Goal: Information Seeking & Learning: Find specific fact

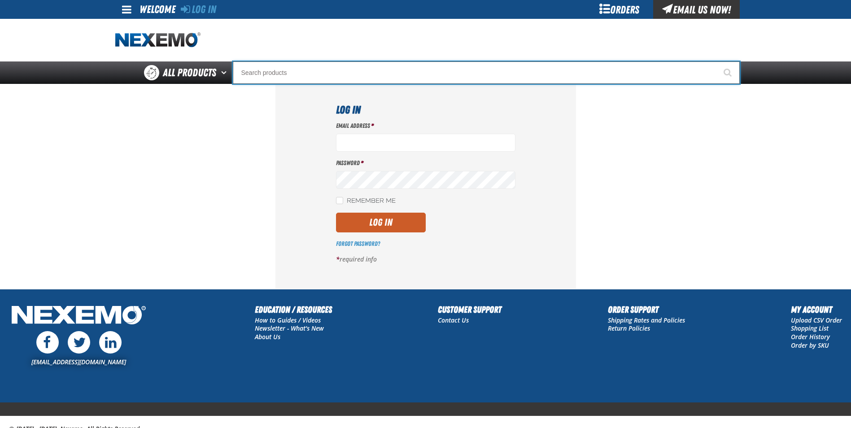
click at [274, 83] on input "Search" at bounding box center [486, 72] width 507 height 22
paste input "R1339-D"
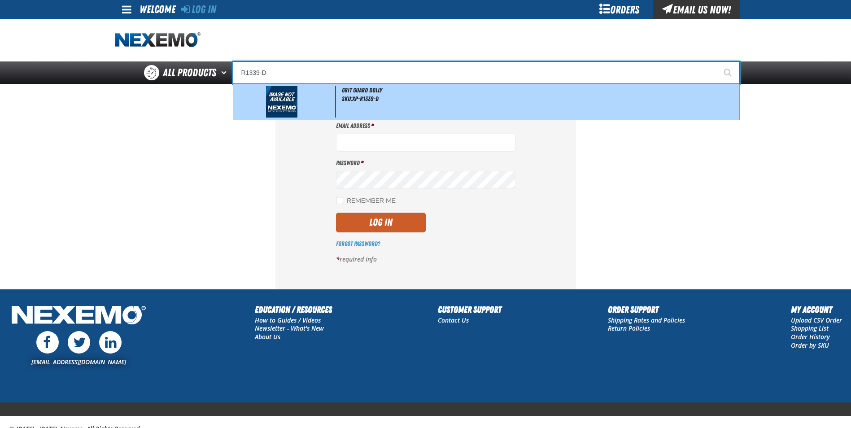
click at [340, 92] on div "Grit Guard Dolly SKU:XP-R1339-D" at bounding box center [486, 102] width 506 height 36
type input "Grit Guard Dolly"
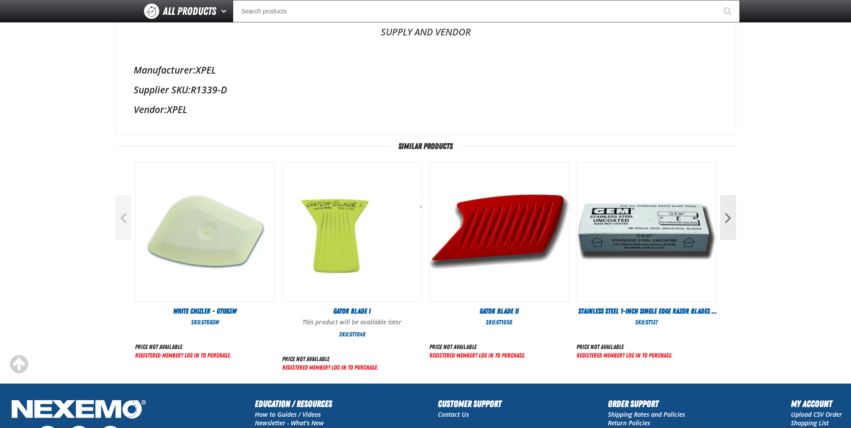
scroll to position [197, 0]
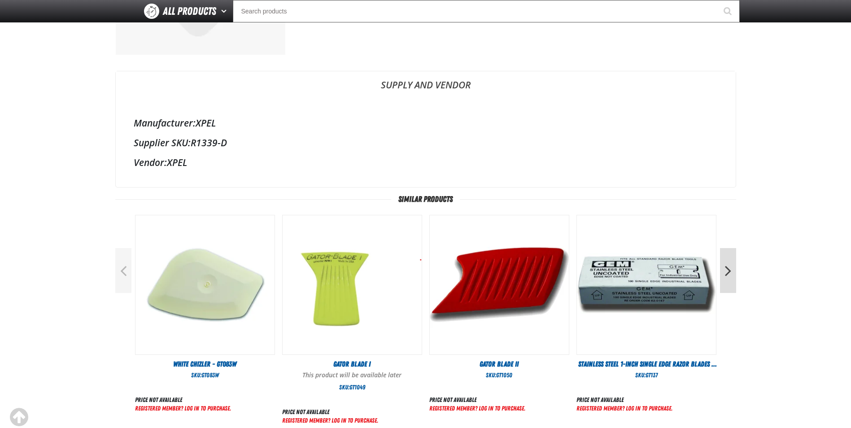
click at [729, 271] on button "Next" at bounding box center [728, 270] width 16 height 45
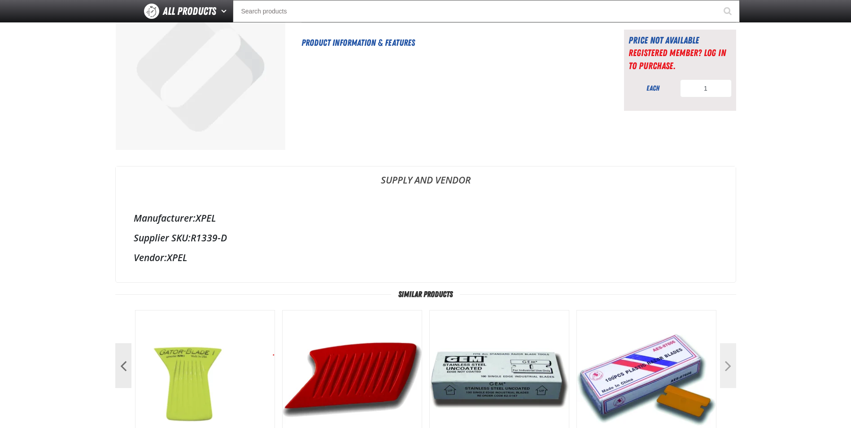
scroll to position [0, 0]
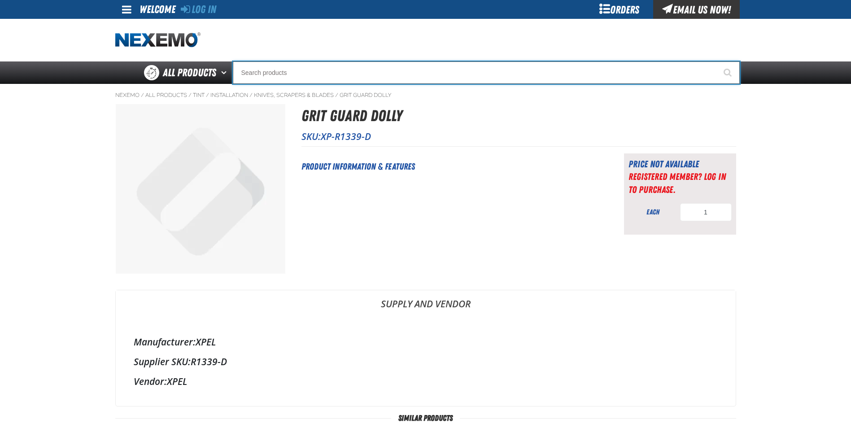
click at [340, 76] on input "Search" at bounding box center [486, 72] width 507 height 22
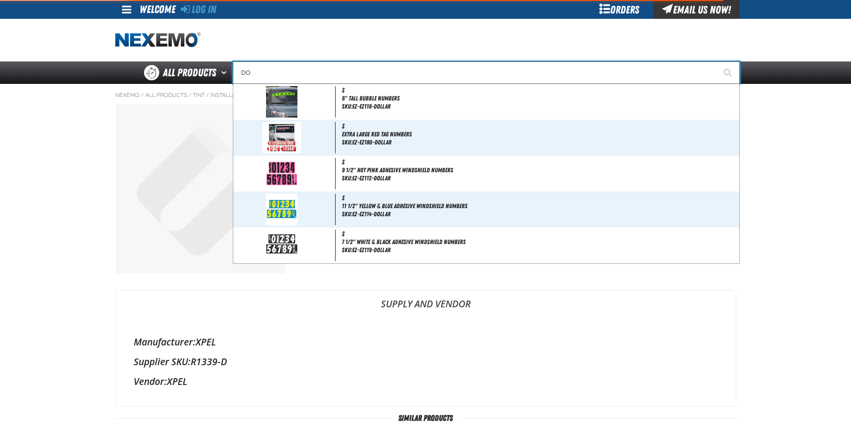
type input "D"
type input "D Alkaline Battery 1.5 Volt (ph)"
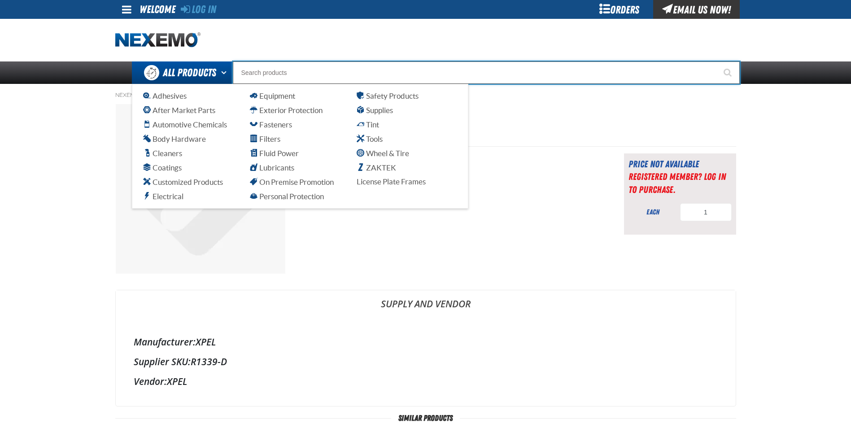
click at [209, 63] on link "All Products" at bounding box center [182, 72] width 101 height 22
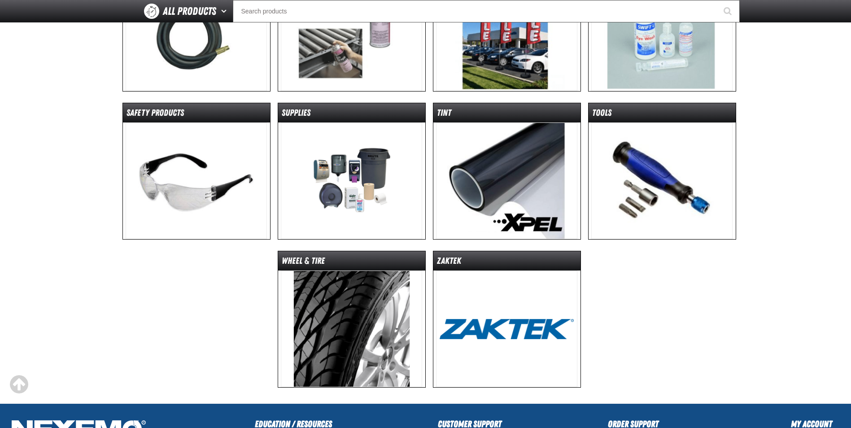
scroll to position [628, 0]
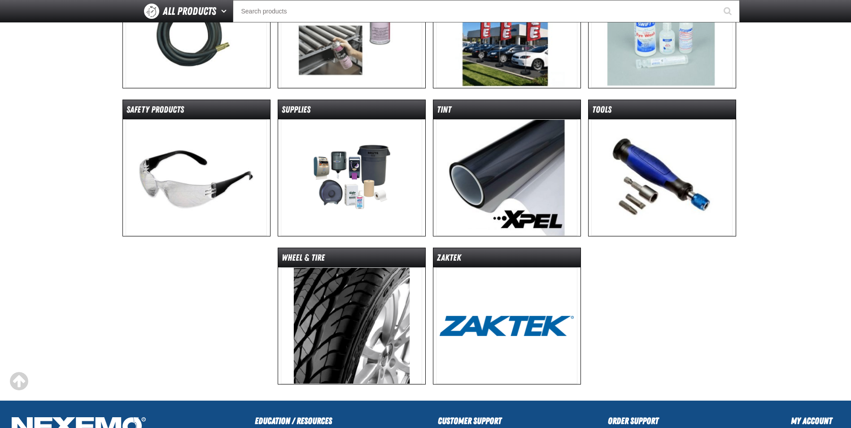
click at [621, 161] on img at bounding box center [661, 177] width 141 height 117
click at [525, 142] on img at bounding box center [506, 177] width 141 height 117
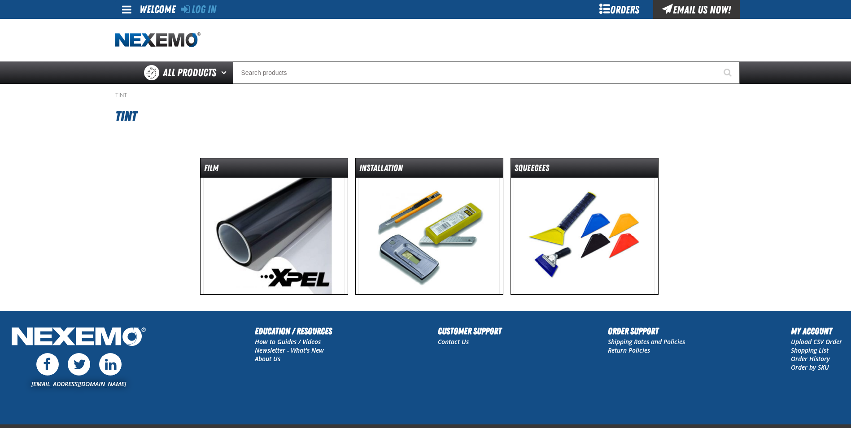
click at [454, 218] on img at bounding box center [428, 236] width 141 height 117
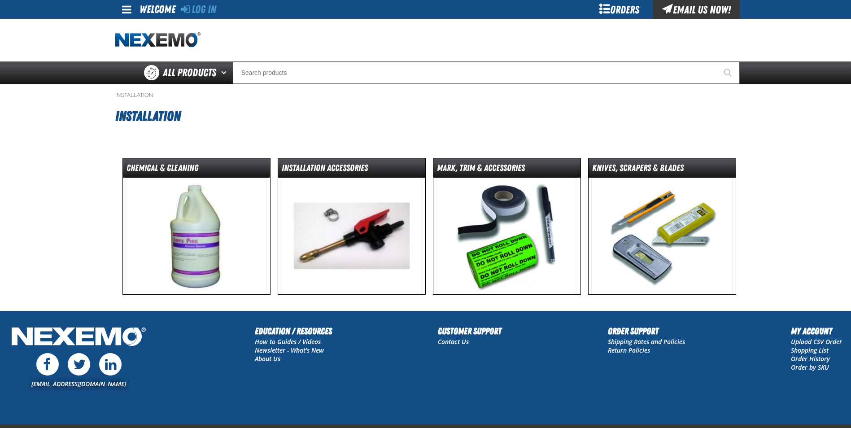
click at [349, 195] on img at bounding box center [351, 236] width 141 height 117
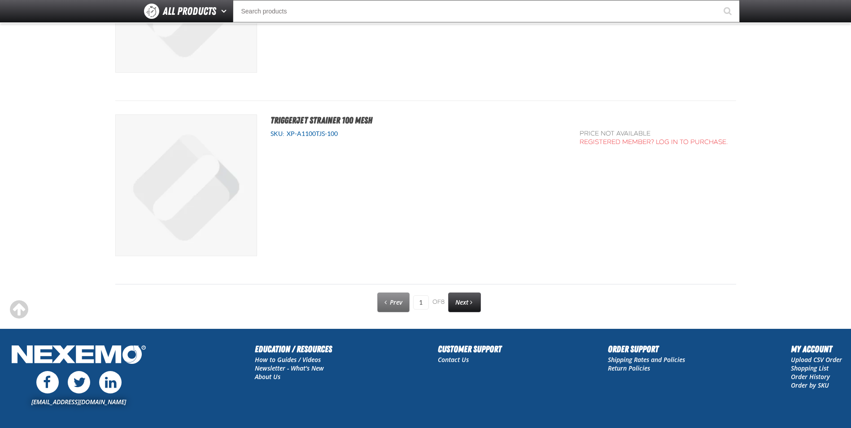
scroll to position [4486, 0]
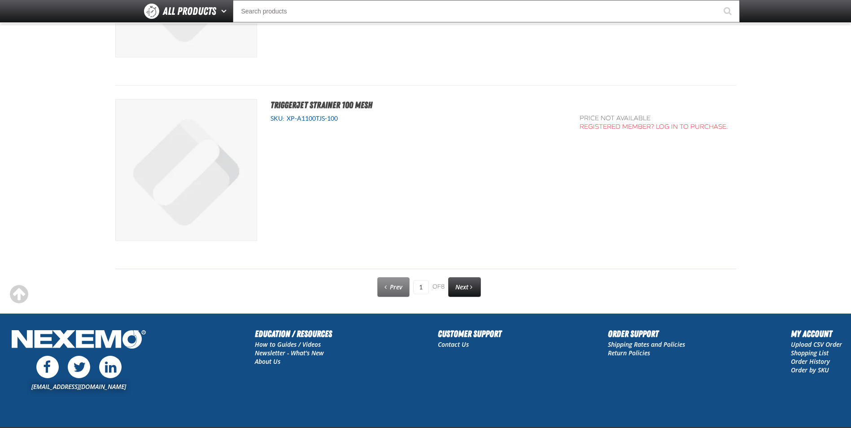
click at [456, 284] on span "Next" at bounding box center [461, 287] width 13 height 9
type input "2"
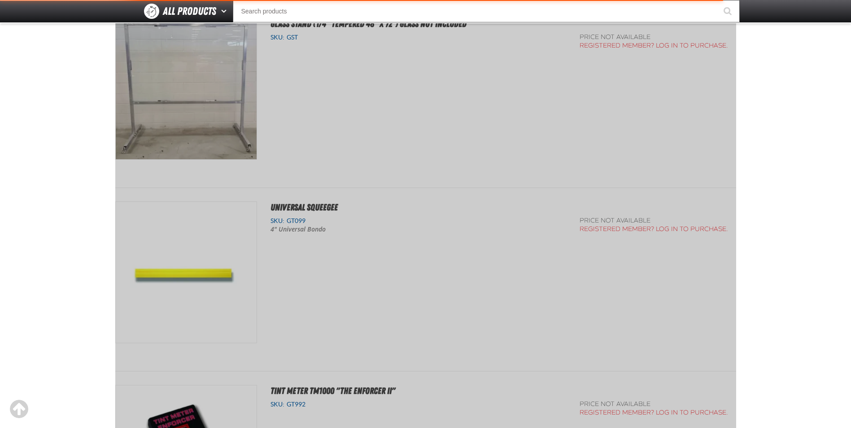
scroll to position [162, 0]
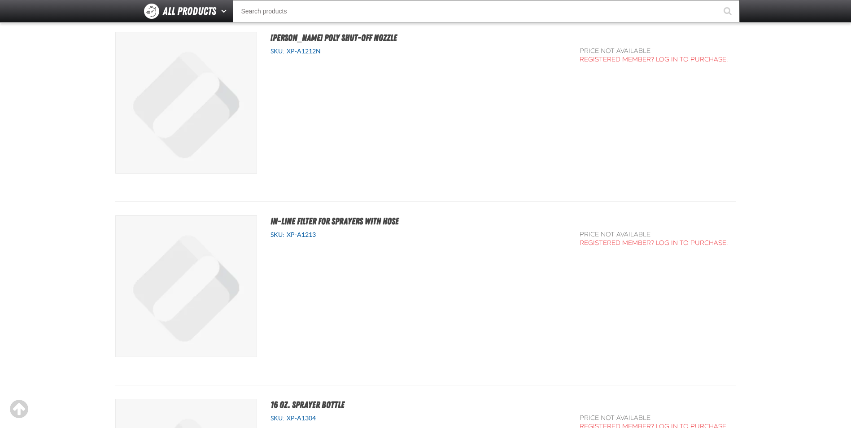
scroll to position [3096, 0]
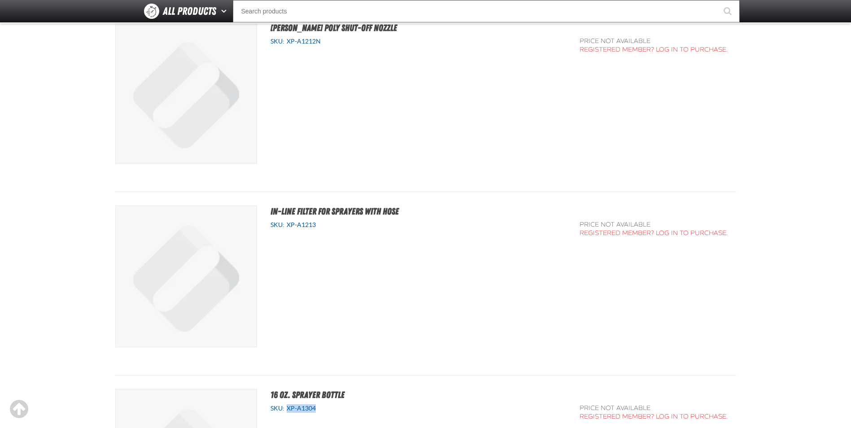
drag, startPoint x: 316, startPoint y: 407, endPoint x: 287, endPoint y: 410, distance: 28.8
click at [287, 410] on span "XP-A1304" at bounding box center [299, 408] width 31 height 7
drag, startPoint x: 287, startPoint y: 410, endPoint x: 296, endPoint y: 410, distance: 9.0
copy span "XP-A1304"
click at [300, 223] on span "XP-A1213" at bounding box center [299, 224] width 31 height 7
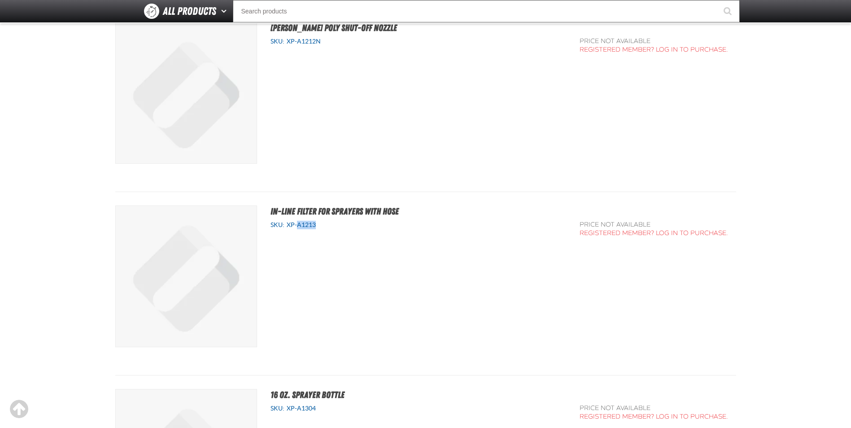
click at [300, 223] on span "XP-A1213" at bounding box center [299, 224] width 31 height 7
click at [298, 224] on span "XP-A1213" at bounding box center [299, 224] width 31 height 7
click at [299, 224] on span "XP-A1213" at bounding box center [299, 224] width 31 height 7
click at [297, 225] on span "XP-A1213" at bounding box center [299, 224] width 31 height 7
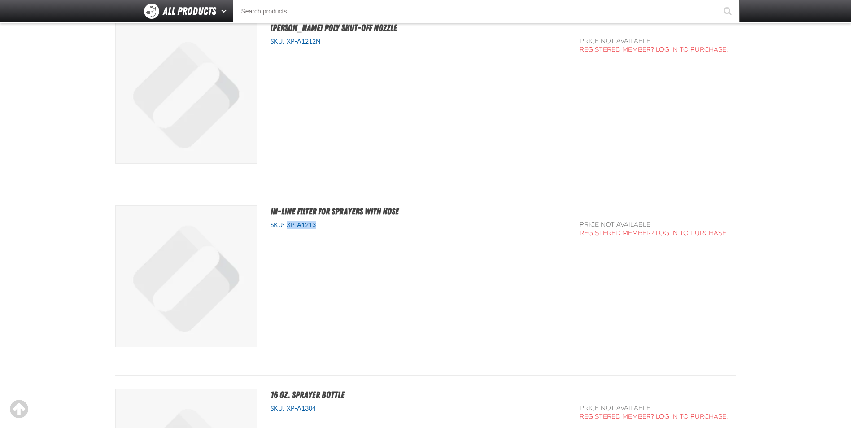
drag, startPoint x: 288, startPoint y: 226, endPoint x: 317, endPoint y: 226, distance: 29.2
click at [317, 226] on div "SKU: XP-A1213" at bounding box center [419, 225] width 296 height 9
drag, startPoint x: 317, startPoint y: 226, endPoint x: 308, endPoint y: 225, distance: 9.0
copy span "XP-A1213"
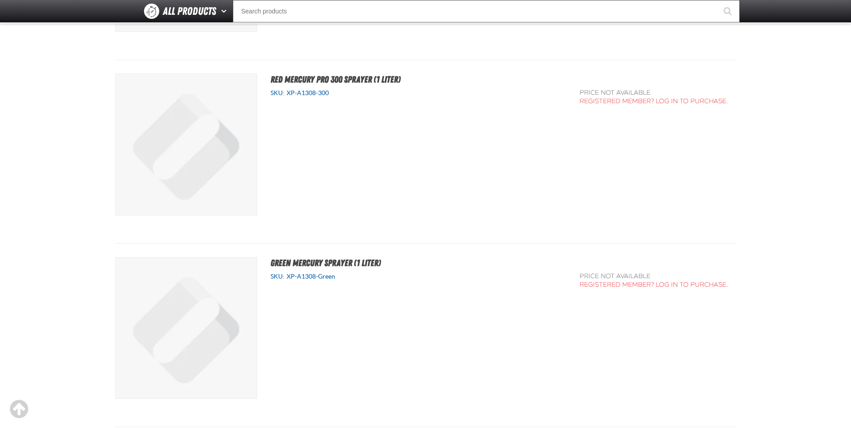
scroll to position [3993, 0]
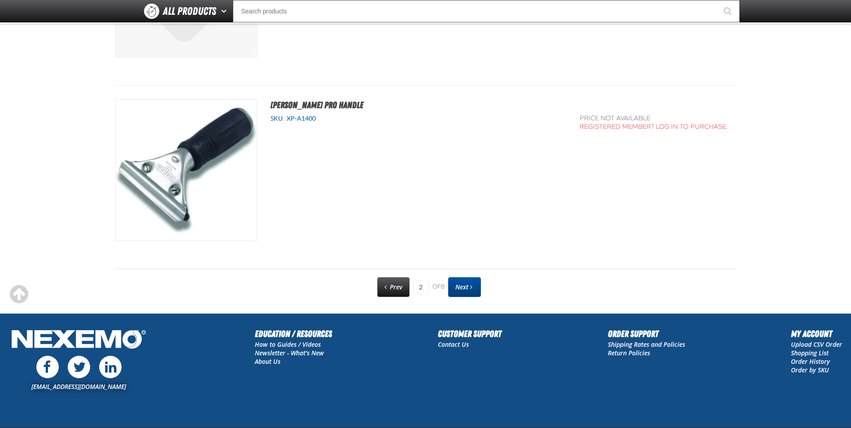
click at [478, 288] on link "Next" at bounding box center [464, 287] width 33 height 20
type input "3"
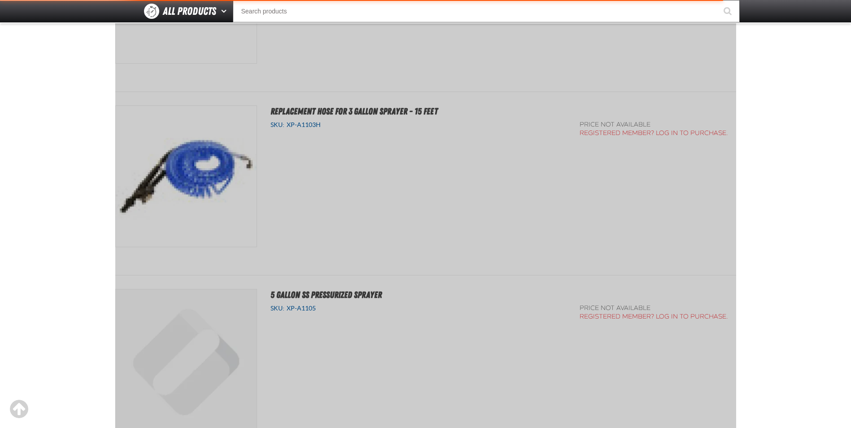
scroll to position [162, 0]
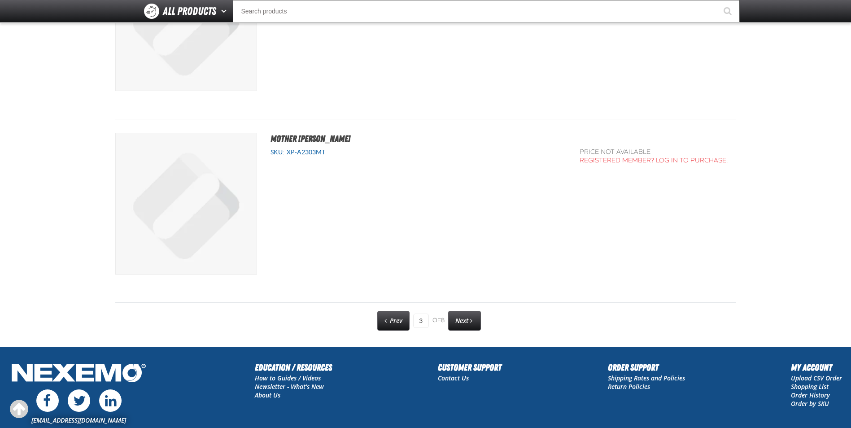
scroll to position [4486, 0]
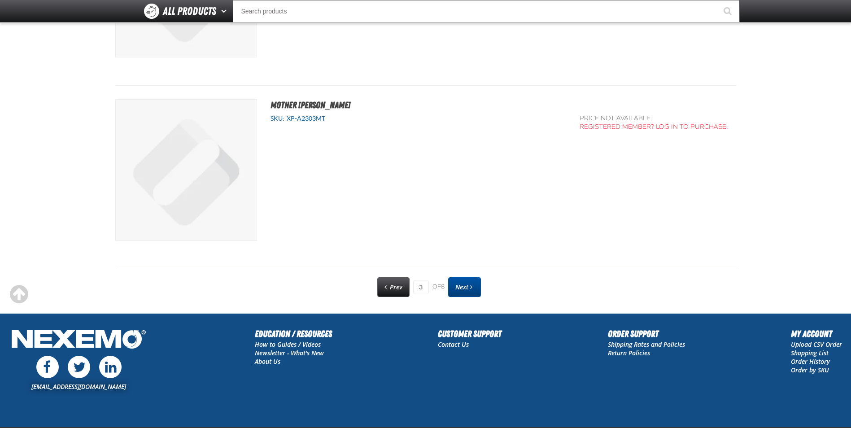
click at [475, 288] on link "Next" at bounding box center [464, 287] width 33 height 20
type input "4"
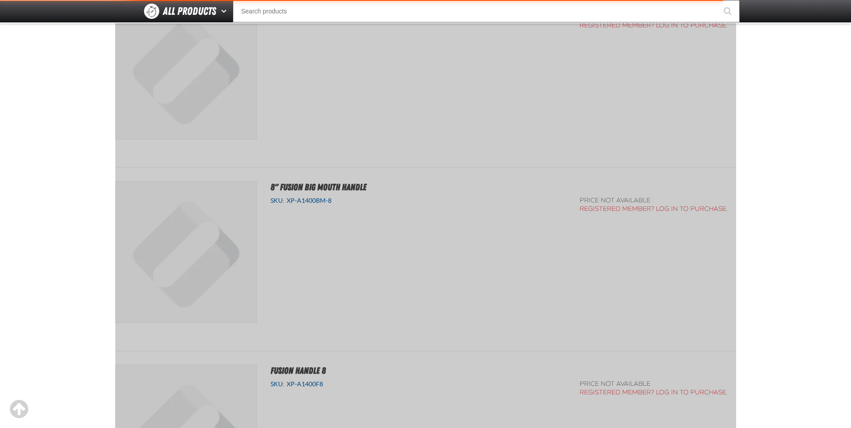
scroll to position [162, 0]
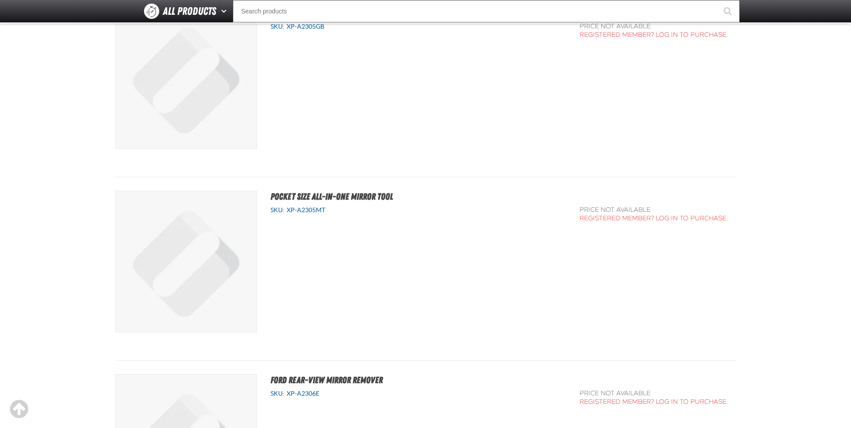
scroll to position [1643, 0]
